Goal: Task Accomplishment & Management: Complete application form

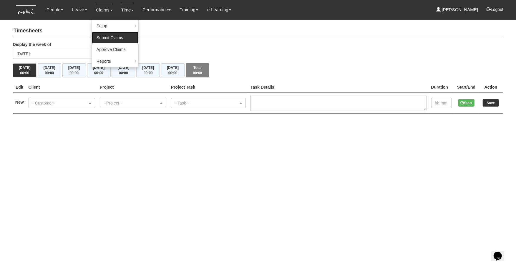
click at [107, 36] on link "Submit Claims" at bounding box center [115, 38] width 47 height 12
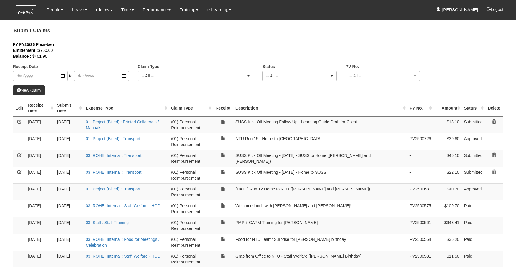
select select "50"
click at [35, 91] on link "New Claim" at bounding box center [29, 90] width 32 height 10
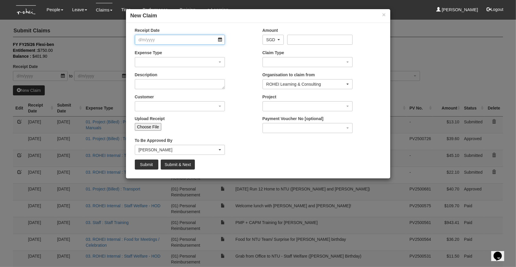
click at [166, 43] on input "Receipt Date" at bounding box center [180, 40] width 90 height 10
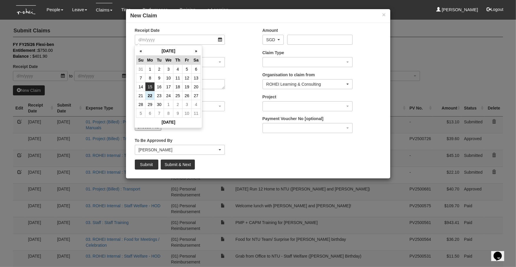
click at [150, 87] on td "15" at bounding box center [149, 86] width 9 height 9
type input "15/9/2025"
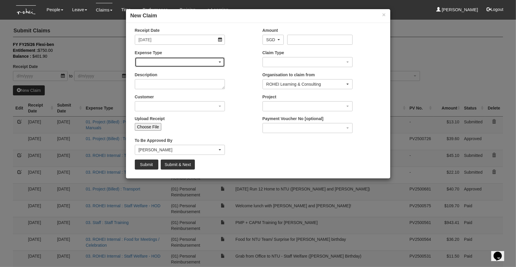
click at [177, 62] on div "button" at bounding box center [180, 61] width 90 height 9
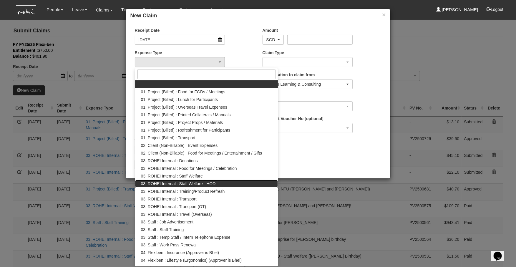
click at [201, 181] on span "03. ROHEI Internal : Staff Welfare - HOD" at bounding box center [178, 184] width 75 height 6
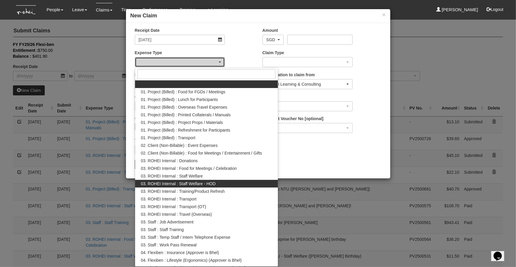
select select "236"
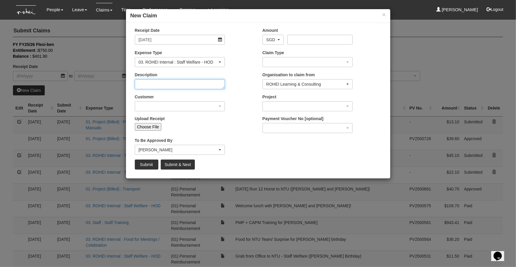
click at [184, 82] on textarea "Description" at bounding box center [180, 84] width 90 height 10
paste textarea "Denise Aragon <denise.aragon@rohei.com> Fri 23 May, 13:55 to Evelyn, Payments, …"
type textarea "Denise Aragon <denise.aragon@rohei.com> Fri 23 May, 13:55 to Evelyn, Payments, …"
type textarea "S"
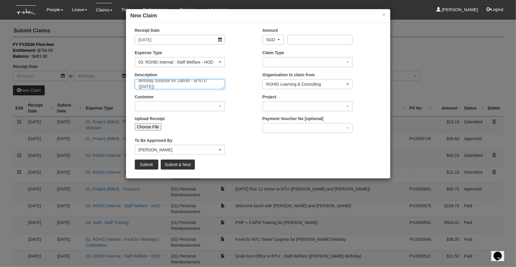
type textarea "Birthday Surprise for Zafirah - at NTU (Sept 15)"
click at [311, 41] on input "Amount" at bounding box center [319, 40] width 65 height 10
click at [155, 124] on input "Choose File" at bounding box center [148, 127] width 27 height 8
type input "C:\fakepath\Surprise for Zafirah at NTU - Zafirah's Birthday .pdf"
type input "Choose Another File"
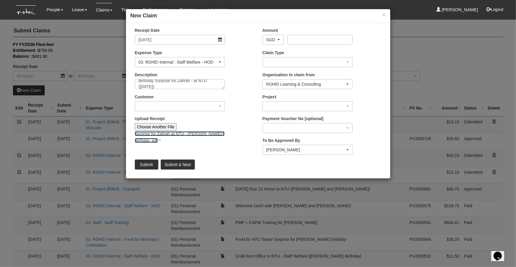
click at [155, 135] on link "Surprise for Zafirah at NTU - Zafirah's Birthday .pdf" at bounding box center [180, 136] width 90 height 11
click at [315, 38] on input "Amount" at bounding box center [319, 40] width 65 height 10
type input "45.79"
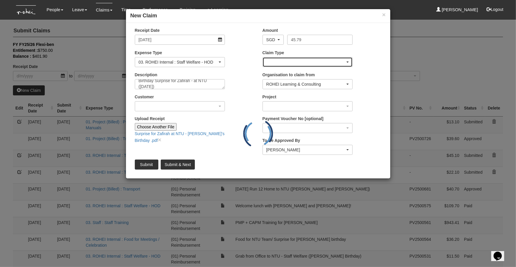
click at [305, 59] on div "button" at bounding box center [308, 61] width 90 height 9
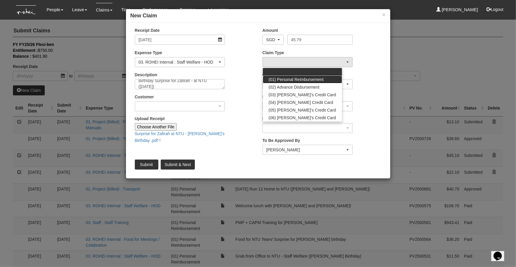
click at [296, 79] on span "(01) Personal Reimbursement" at bounding box center [296, 80] width 55 height 6
select select "14"
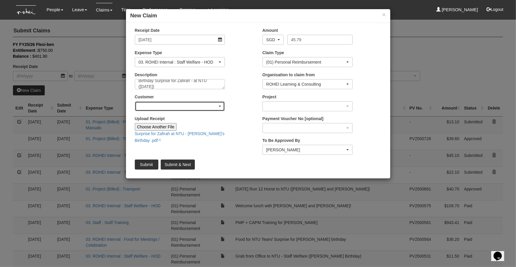
click at [200, 104] on div "button" at bounding box center [180, 106] width 90 height 9
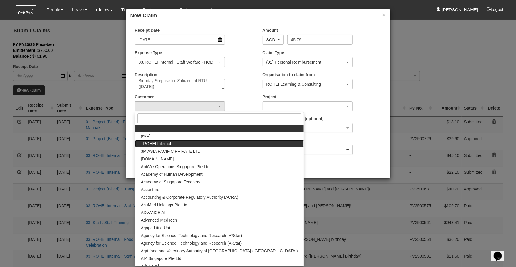
click at [178, 145] on link "_ROHEI Internal" at bounding box center [219, 144] width 169 height 8
select select "397"
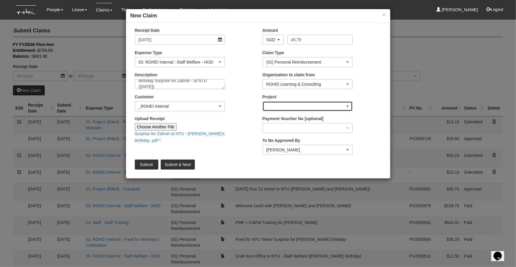
click at [306, 102] on div "button" at bounding box center [308, 106] width 90 height 9
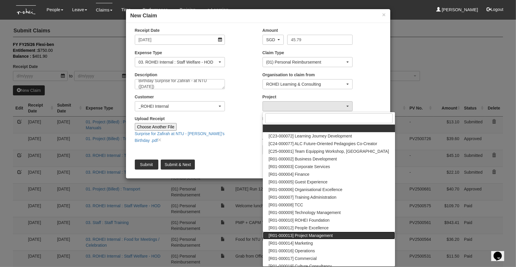
click at [314, 235] on span "[R01-000013] Project Management" at bounding box center [301, 236] width 64 height 6
select select "1495"
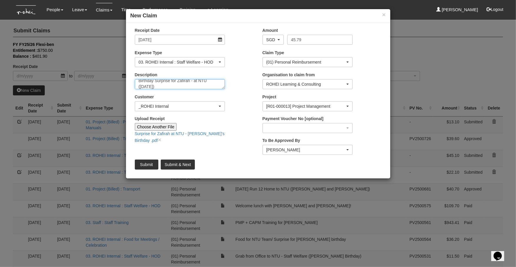
click at [189, 87] on textarea "Birthday Surprise for Zafirah - at NTU (Sept 15)" at bounding box center [180, 84] width 90 height 10
click at [185, 166] on input "Submit & Next" at bounding box center [178, 165] width 34 height 10
type input "Choose File"
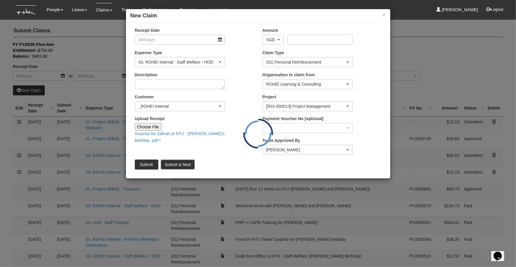
scroll to position [0, 0]
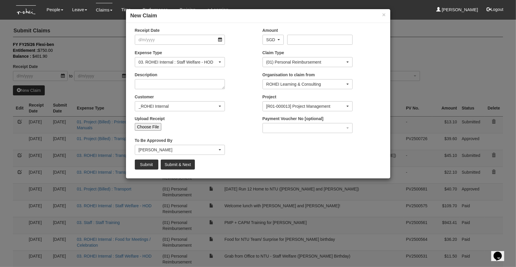
select select "50"
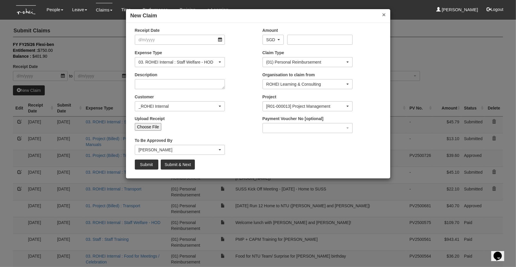
click at [385, 15] on button "×" at bounding box center [384, 14] width 4 height 6
